Goal: Task Accomplishment & Management: Use online tool/utility

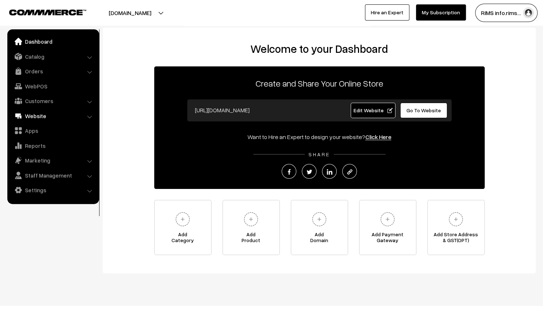
click at [49, 120] on link "Website" at bounding box center [52, 115] width 87 height 13
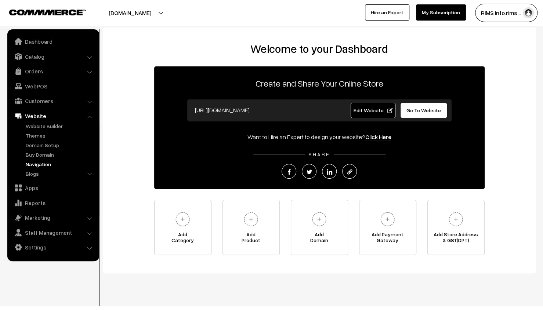
click at [49, 166] on link "Navigation" at bounding box center [60, 164] width 73 height 8
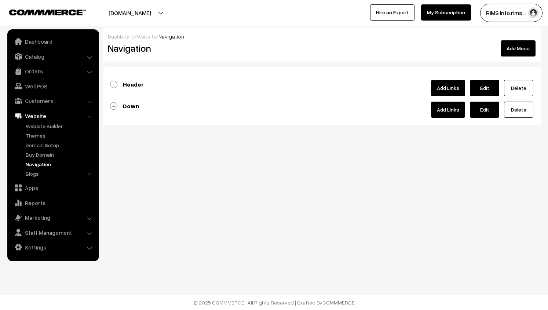
click at [132, 84] on b "Header" at bounding box center [133, 84] width 21 height 7
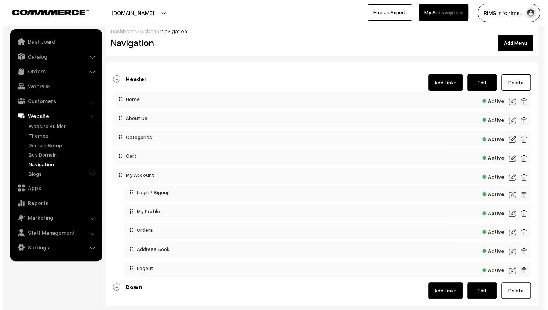
scroll to position [6, 0]
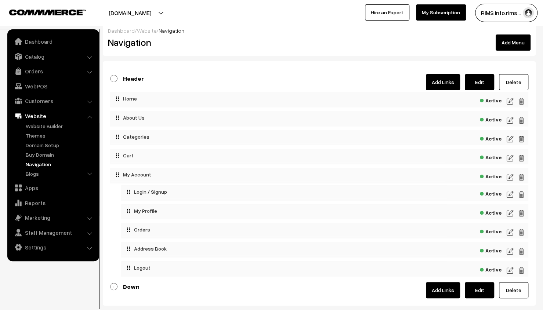
click at [447, 80] on link "Add Links" at bounding box center [443, 82] width 34 height 16
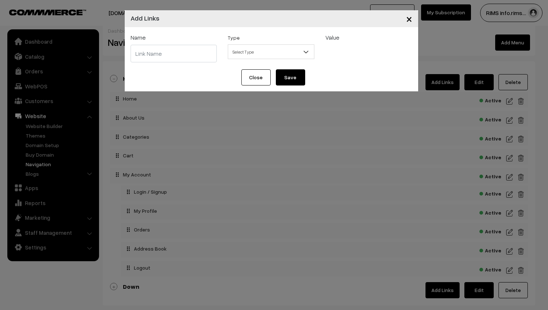
click at [205, 51] on input "text" at bounding box center [174, 54] width 87 height 18
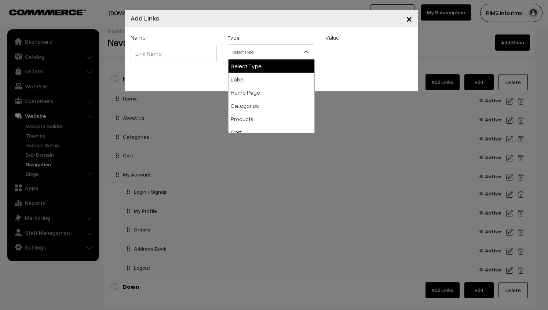
click at [280, 53] on span "Select Type" at bounding box center [271, 52] width 86 height 13
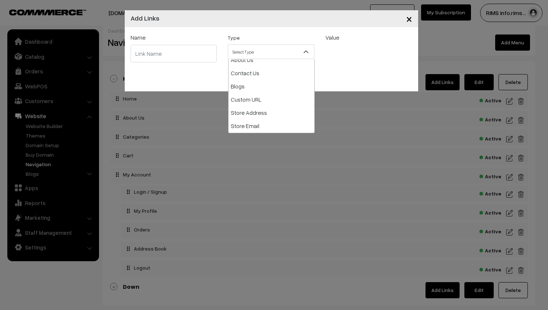
scroll to position [86, 0]
select select "web"
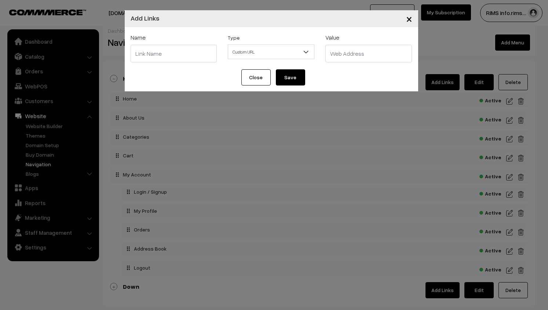
click at [410, 21] on span "×" at bounding box center [409, 19] width 6 height 14
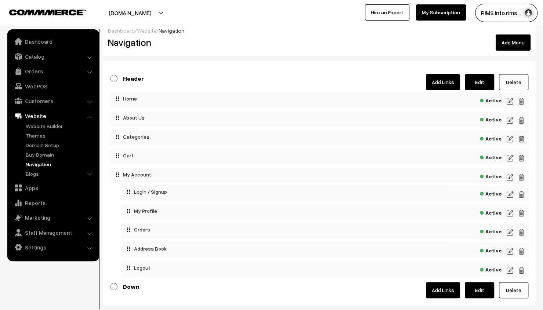
click at [443, 77] on link "Add Links" at bounding box center [443, 82] width 34 height 16
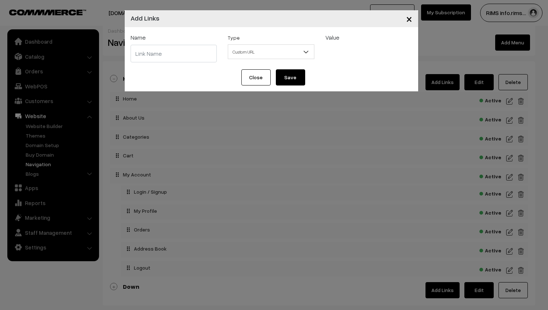
click at [190, 52] on input "text" at bounding box center [174, 54] width 87 height 18
type input "p"
type input "upload"
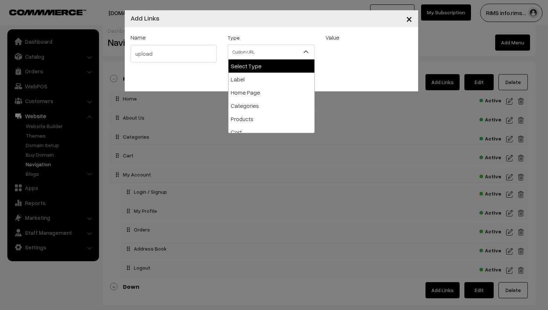
click at [307, 50] on b at bounding box center [305, 51] width 7 height 7
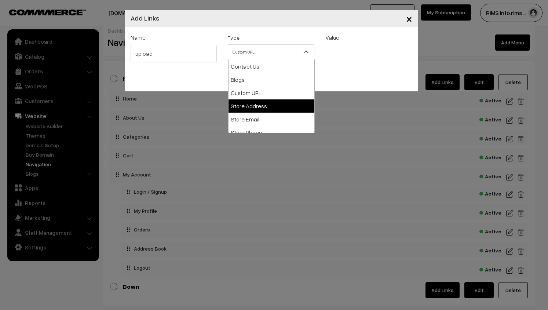
scroll to position [105, 0]
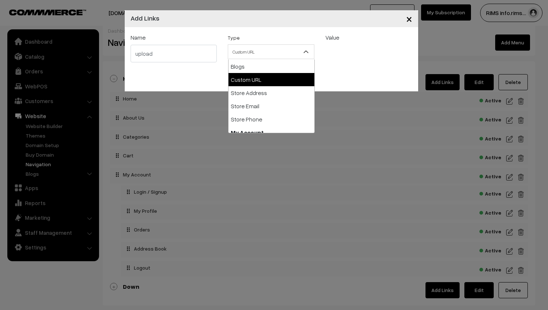
select select "web"
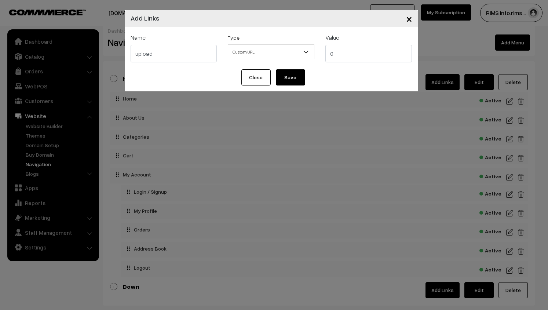
click at [362, 48] on input "0" at bounding box center [369, 54] width 87 height 18
type input "[DOMAIN_NAME]"
click at [291, 75] on button "Save" at bounding box center [290, 77] width 29 height 16
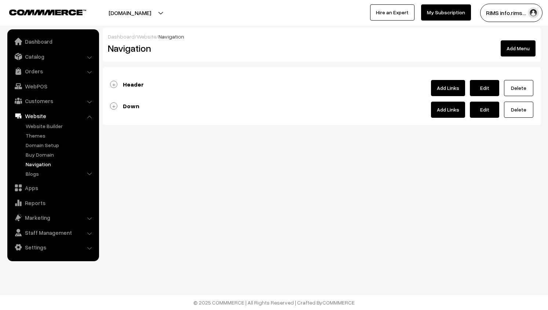
click at [140, 85] on b "Header" at bounding box center [133, 84] width 21 height 7
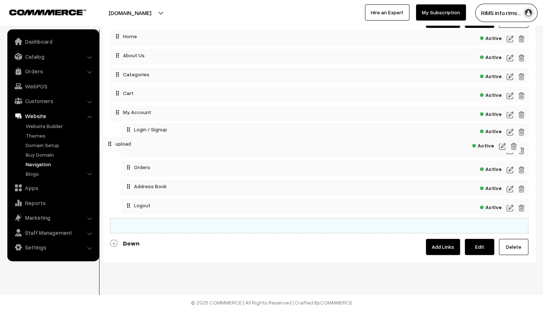
scroll to position [66, 0]
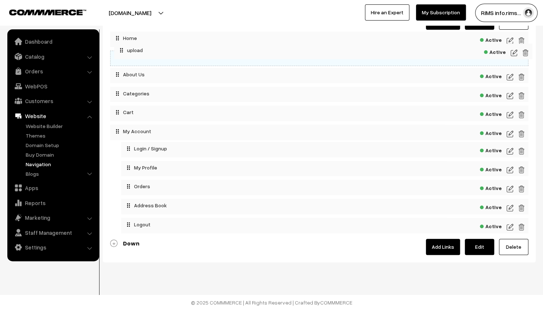
drag, startPoint x: 117, startPoint y: 225, endPoint x: 121, endPoint y: 48, distance: 176.6
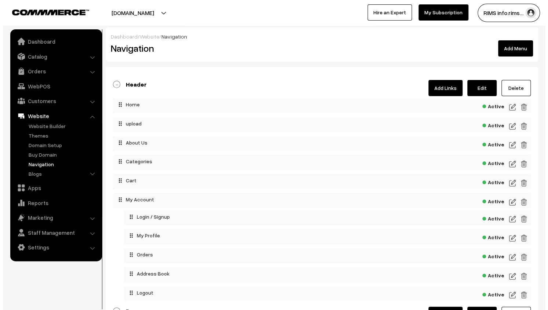
scroll to position [0, 0]
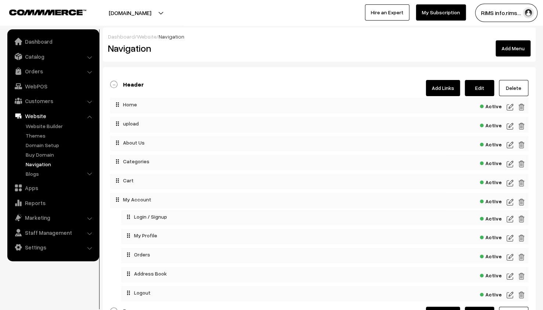
click at [497, 125] on span "Active" at bounding box center [491, 124] width 22 height 9
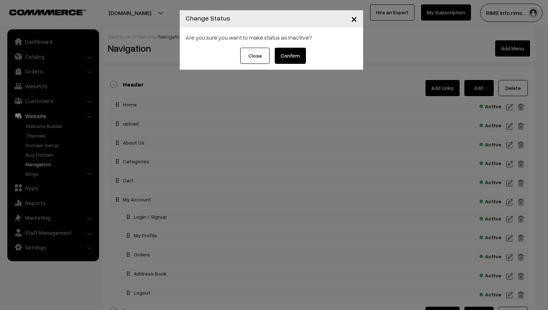
click at [290, 55] on button "Confirm" at bounding box center [290, 56] width 31 height 16
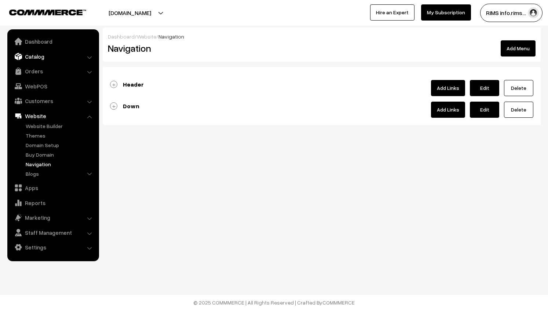
click at [90, 61] on link "Catalog" at bounding box center [52, 56] width 87 height 13
